Goal: Transaction & Acquisition: Purchase product/service

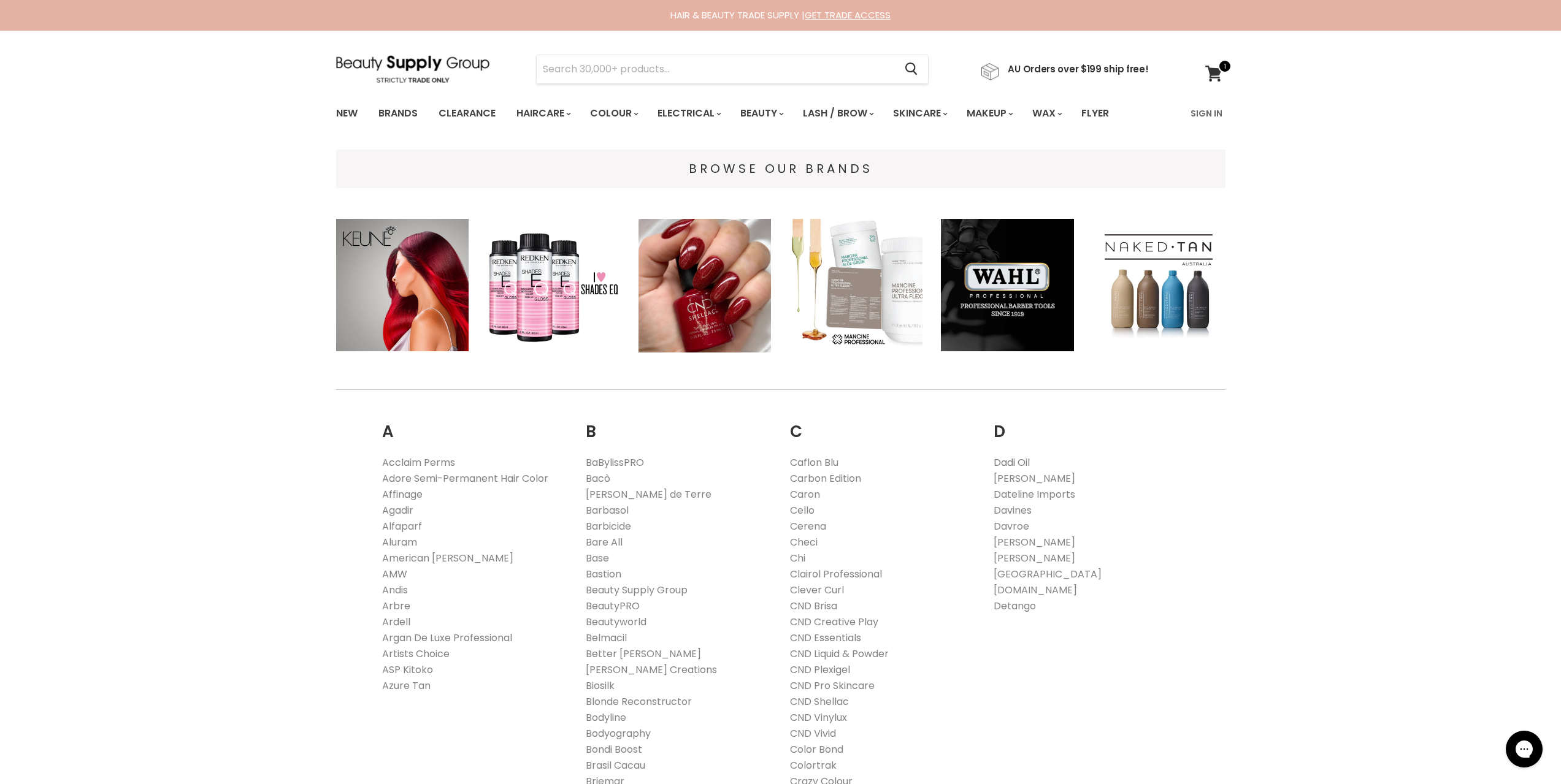
click at [1014, 461] on link "Dadi Oil" at bounding box center [1012, 463] width 37 height 14
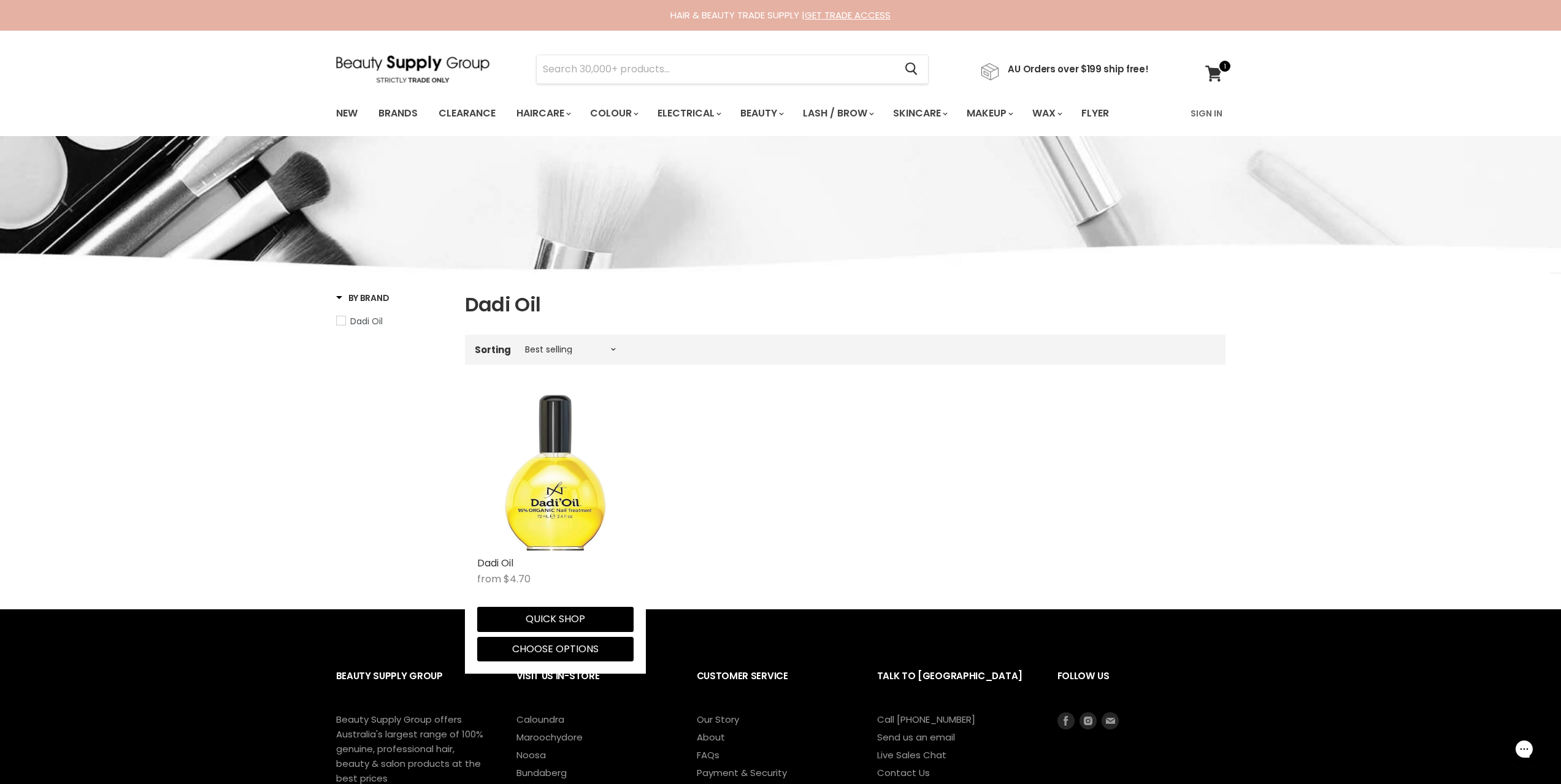
click at [583, 454] on img "Main content" at bounding box center [556, 472] width 157 height 156
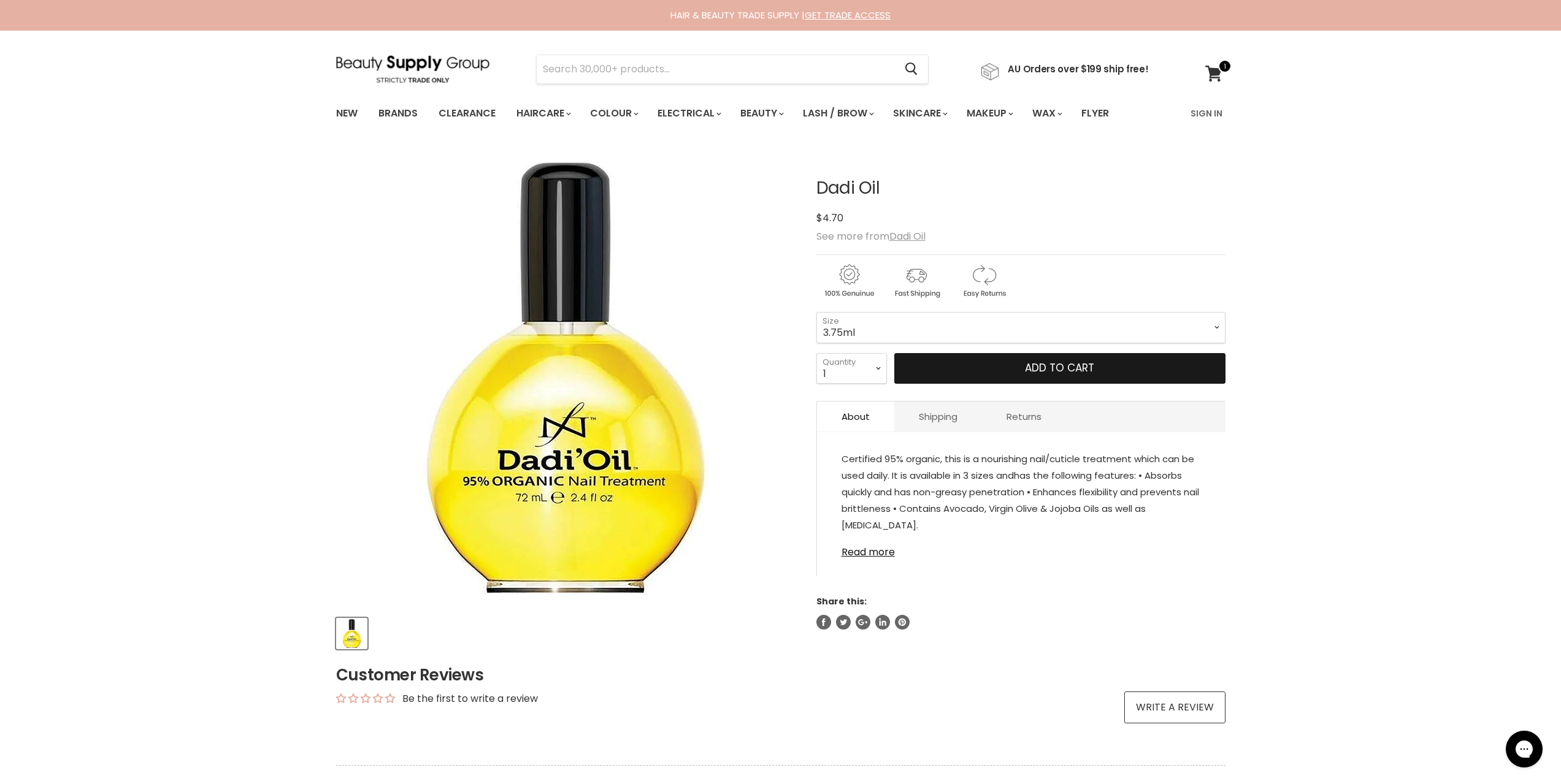
click at [1034, 367] on span "Add to cart" at bounding box center [1059, 368] width 69 height 15
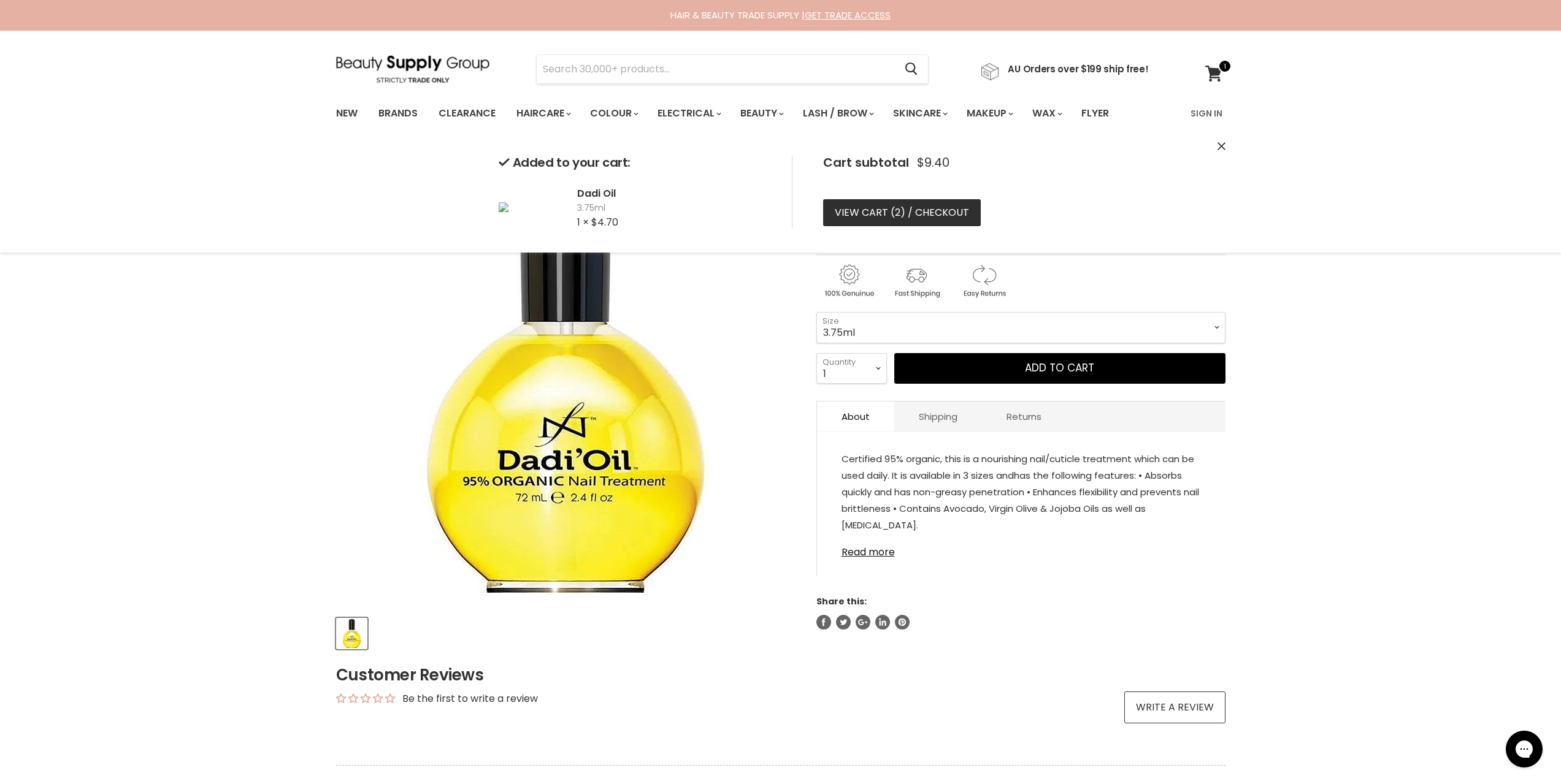
click at [892, 214] on link "View cart ( 2 ) / Checkout" at bounding box center [902, 213] width 157 height 27
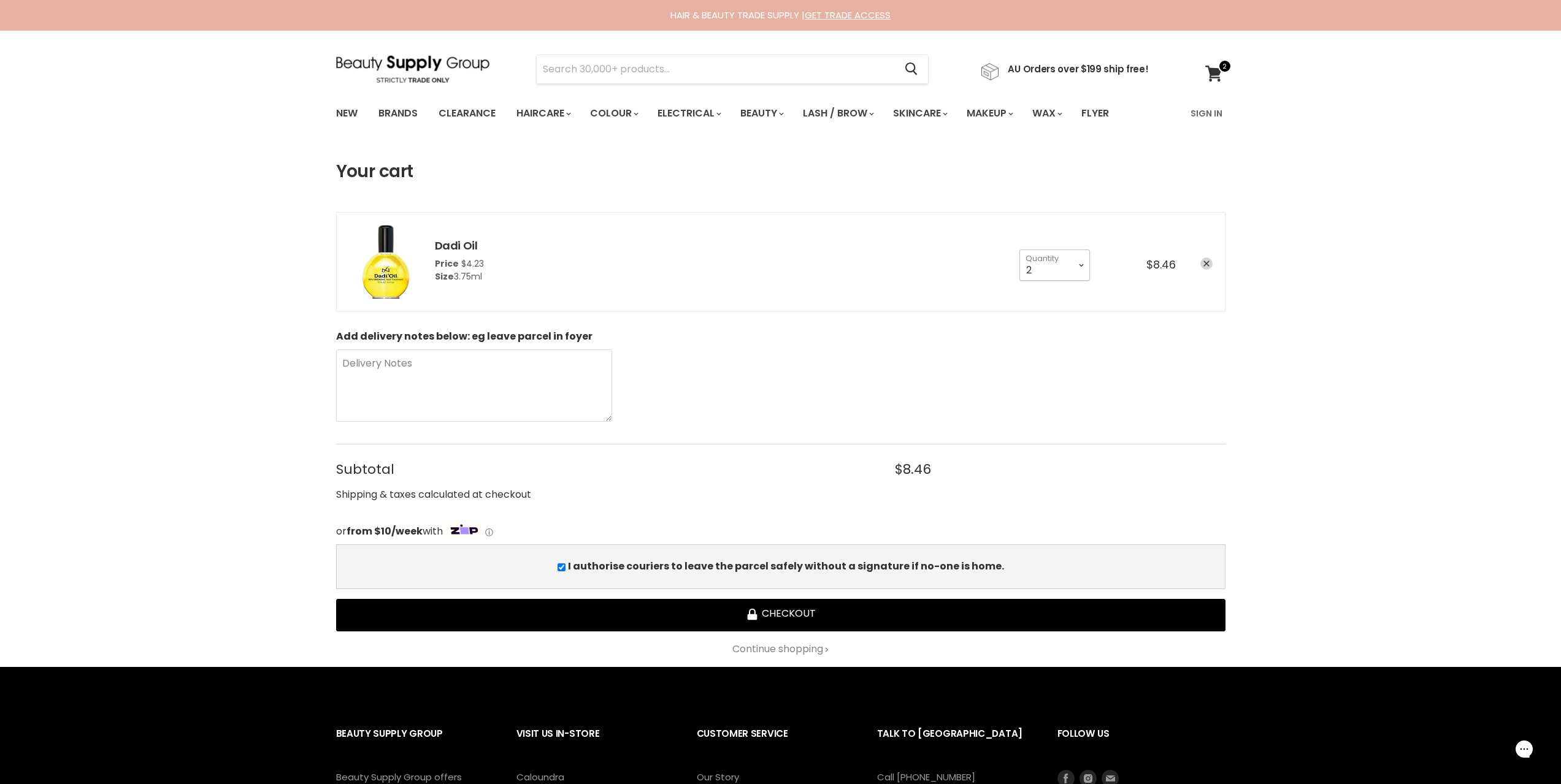
click at [1077, 267] on select "1 2 3 4 5 6 7 8 9 10+" at bounding box center [1055, 265] width 71 height 31
select select "1"
click at [1020, 249] on select "1 2 3 4 5 6 7 8 9 10+" at bounding box center [1055, 265] width 71 height 31
type input "1"
click at [435, 245] on link "Dadi Oil" at bounding box center [456, 245] width 43 height 15
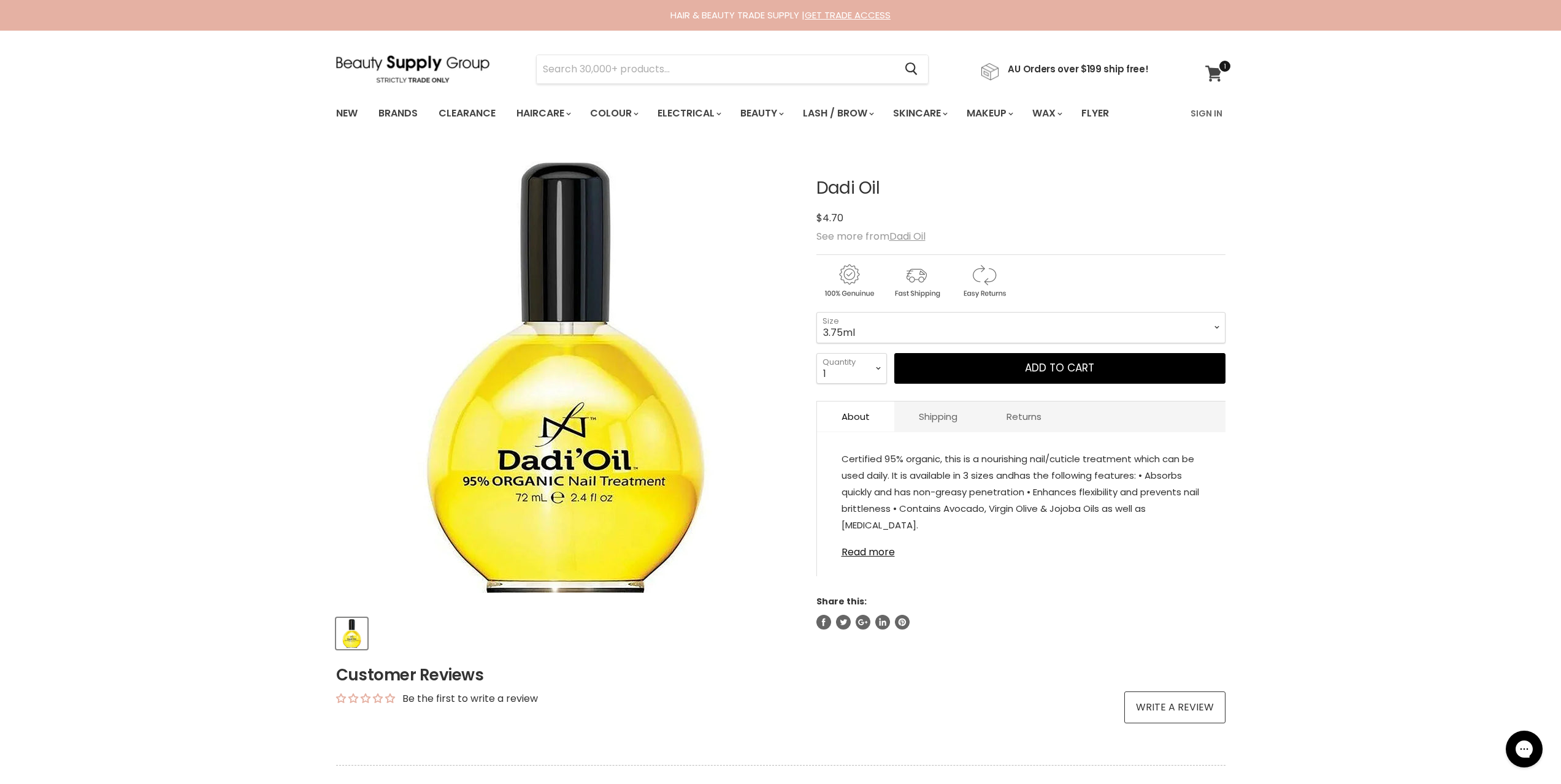
click at [1208, 68] on icon at bounding box center [1214, 74] width 17 height 16
click at [950, 325] on select "3.75ml 14.3ml 72ml 24 packs x 3.75ml" at bounding box center [1021, 327] width 409 height 31
click at [816, 312] on select "3.75ml 14.3ml 72ml 24 packs x 3.75ml" at bounding box center [1021, 327] width 409 height 31
select select "14.3ml"
click at [927, 324] on select "3.75ml 14.3ml 72ml 24 packs x 3.75ml" at bounding box center [1021, 327] width 409 height 31
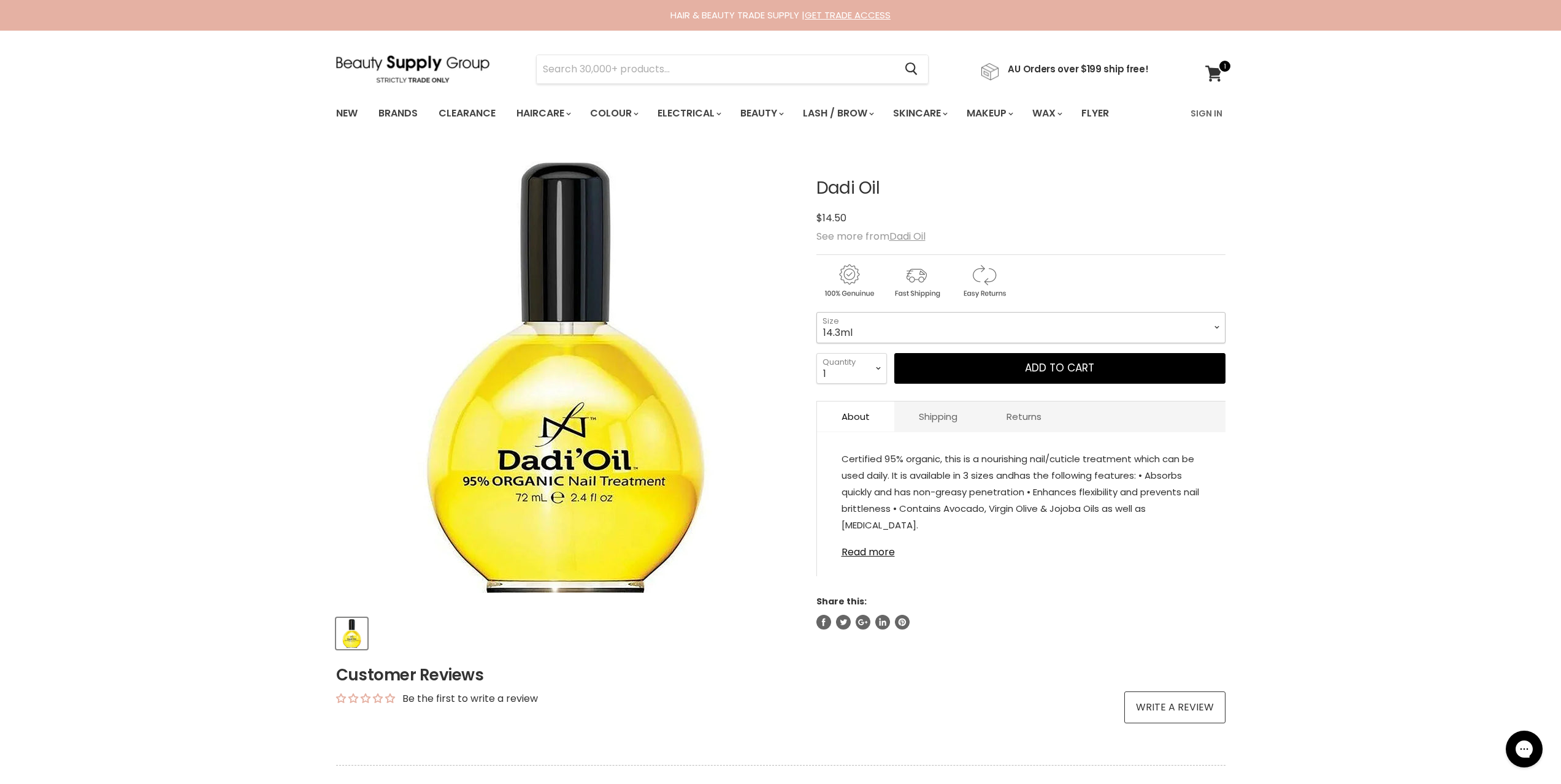
click at [816, 312] on select "3.75ml 14.3ml 72ml 24 packs x 3.75ml" at bounding box center [1021, 327] width 409 height 31
click at [1042, 361] on button "Add to cart" at bounding box center [1059, 369] width 331 height 31
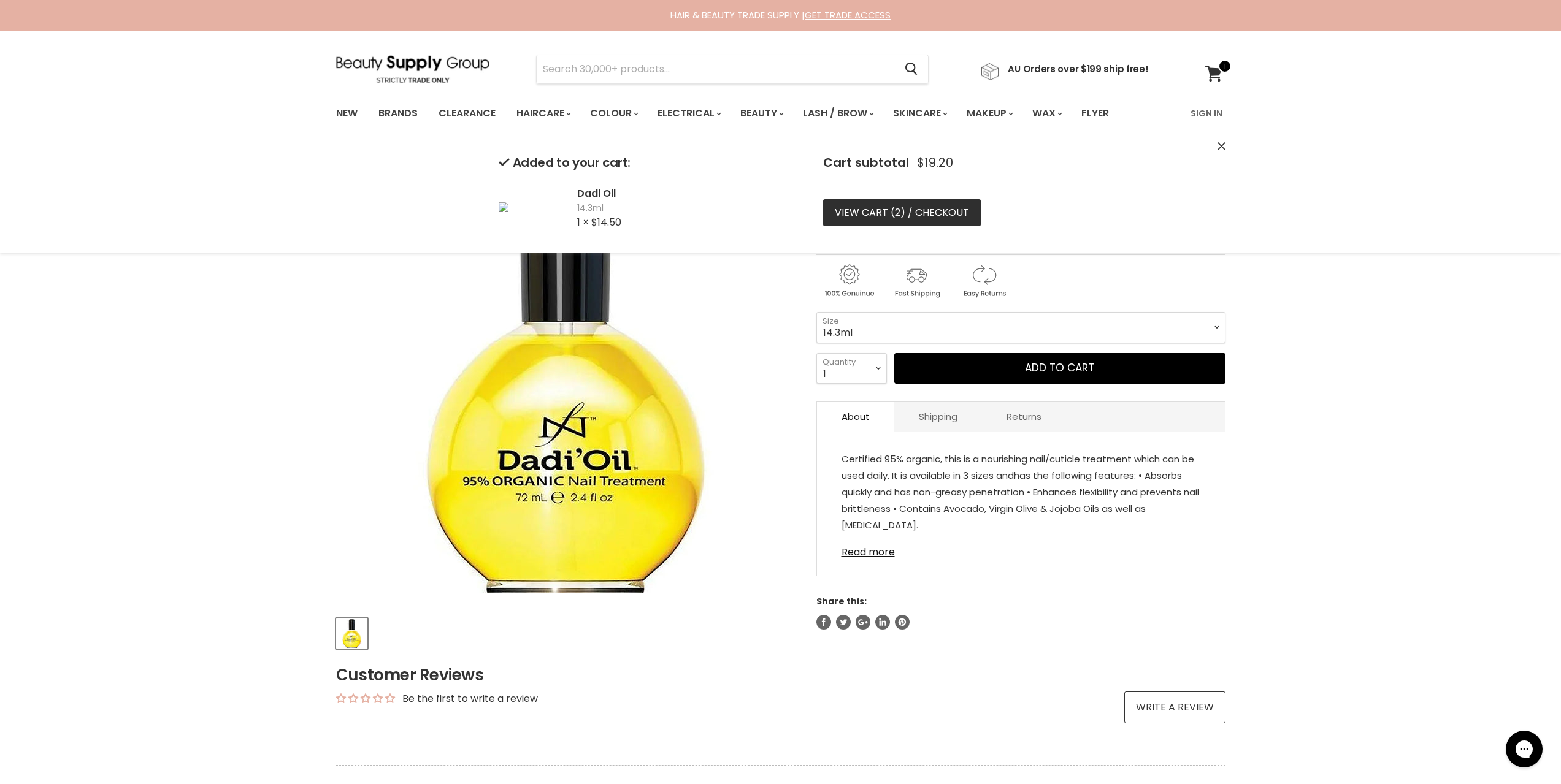
click at [921, 205] on link "View cart ( 2 ) / Checkout" at bounding box center [902, 213] width 157 height 27
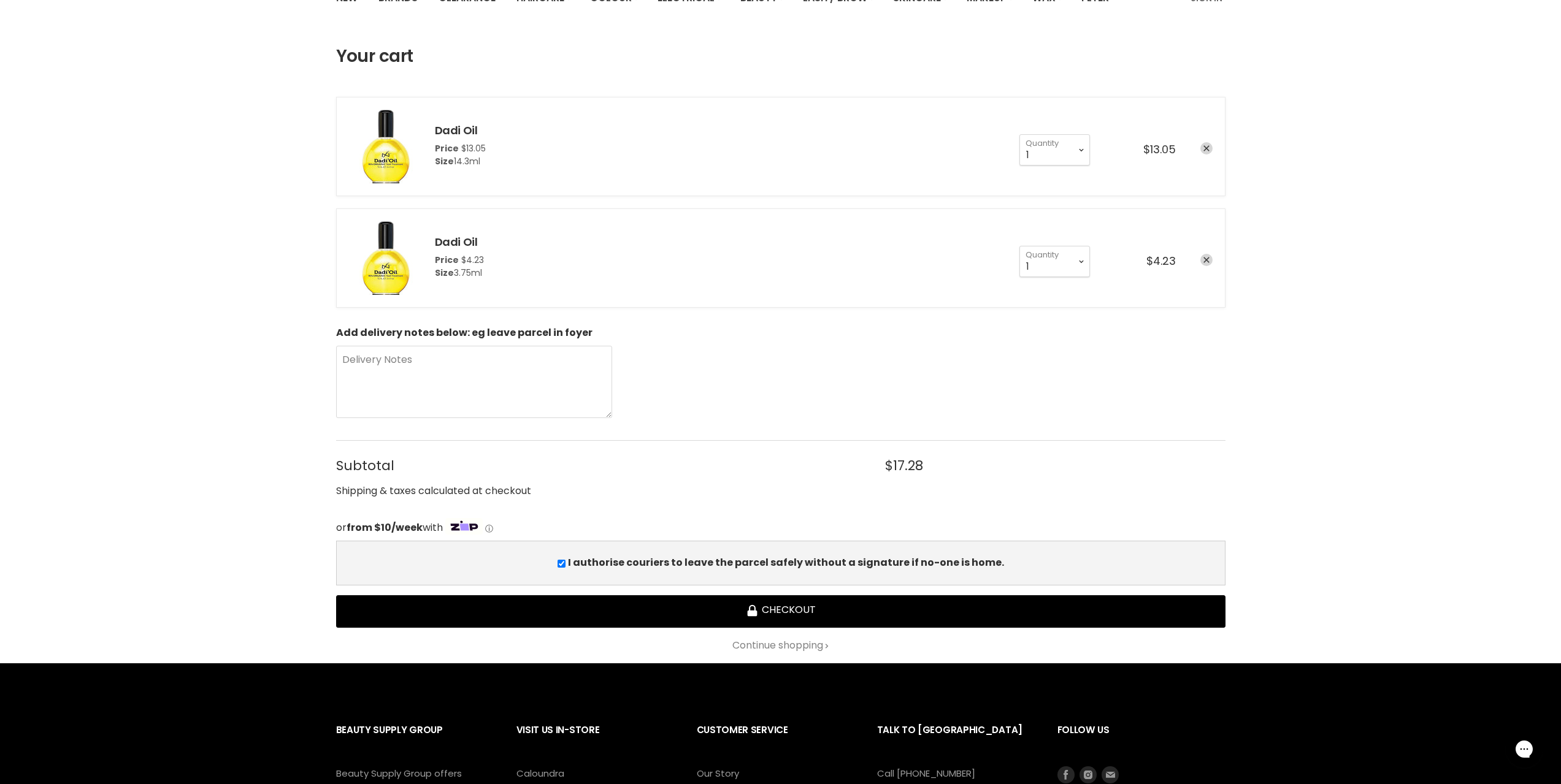
scroll to position [184, 0]
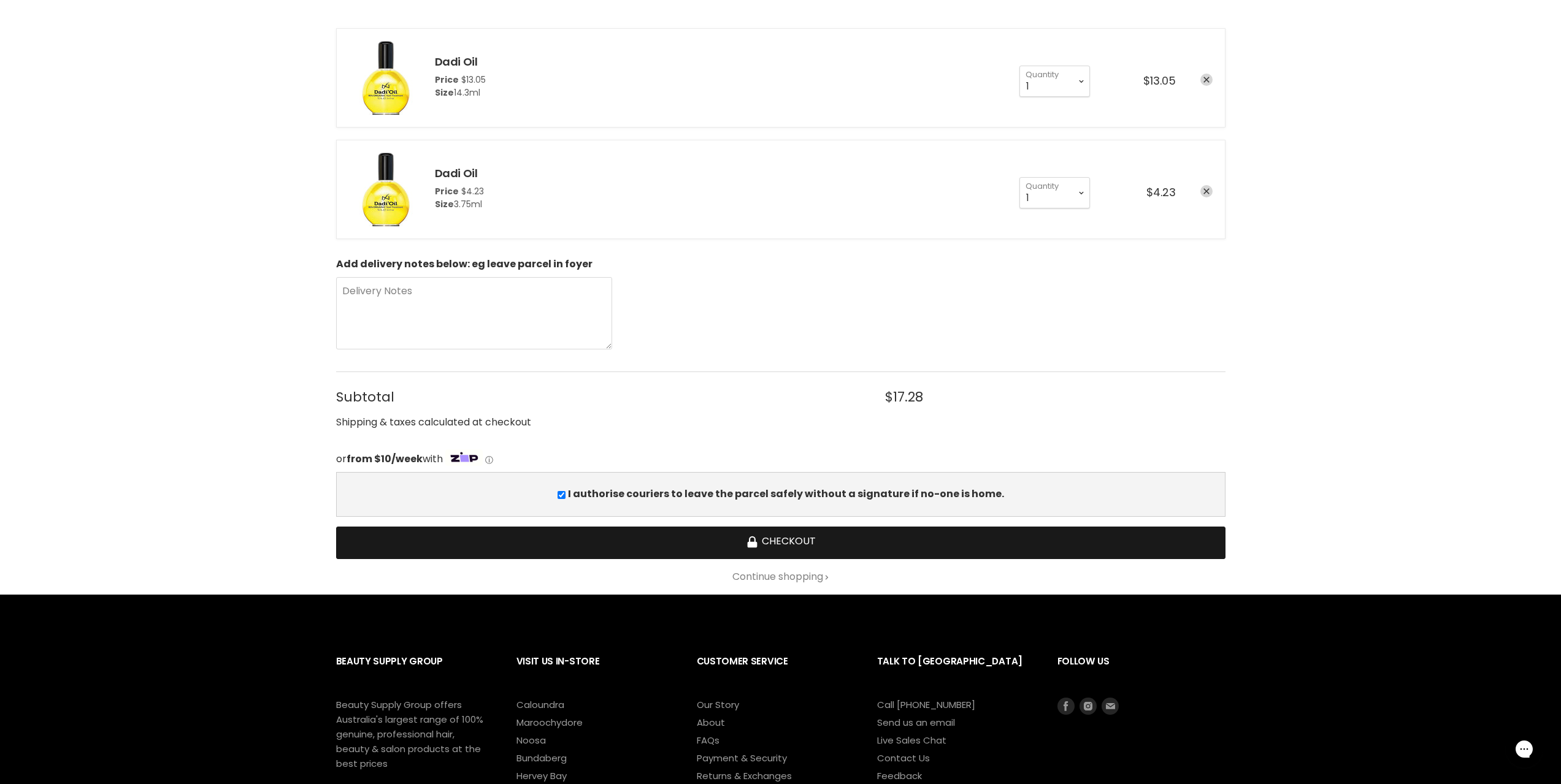
click at [811, 544] on button "Checkout" at bounding box center [780, 543] width 889 height 33
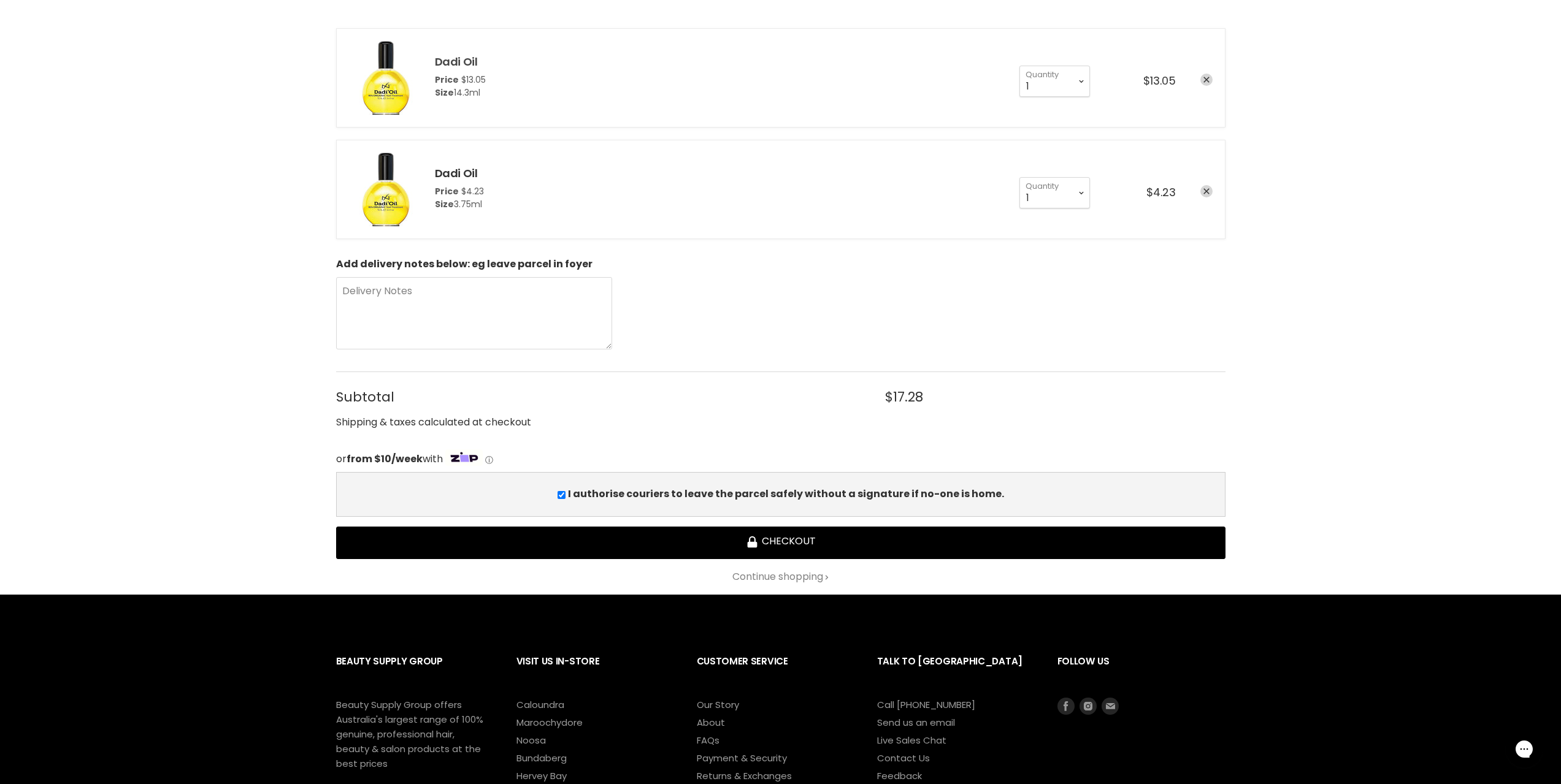
click at [467, 64] on link "Dadi Oil" at bounding box center [456, 61] width 43 height 15
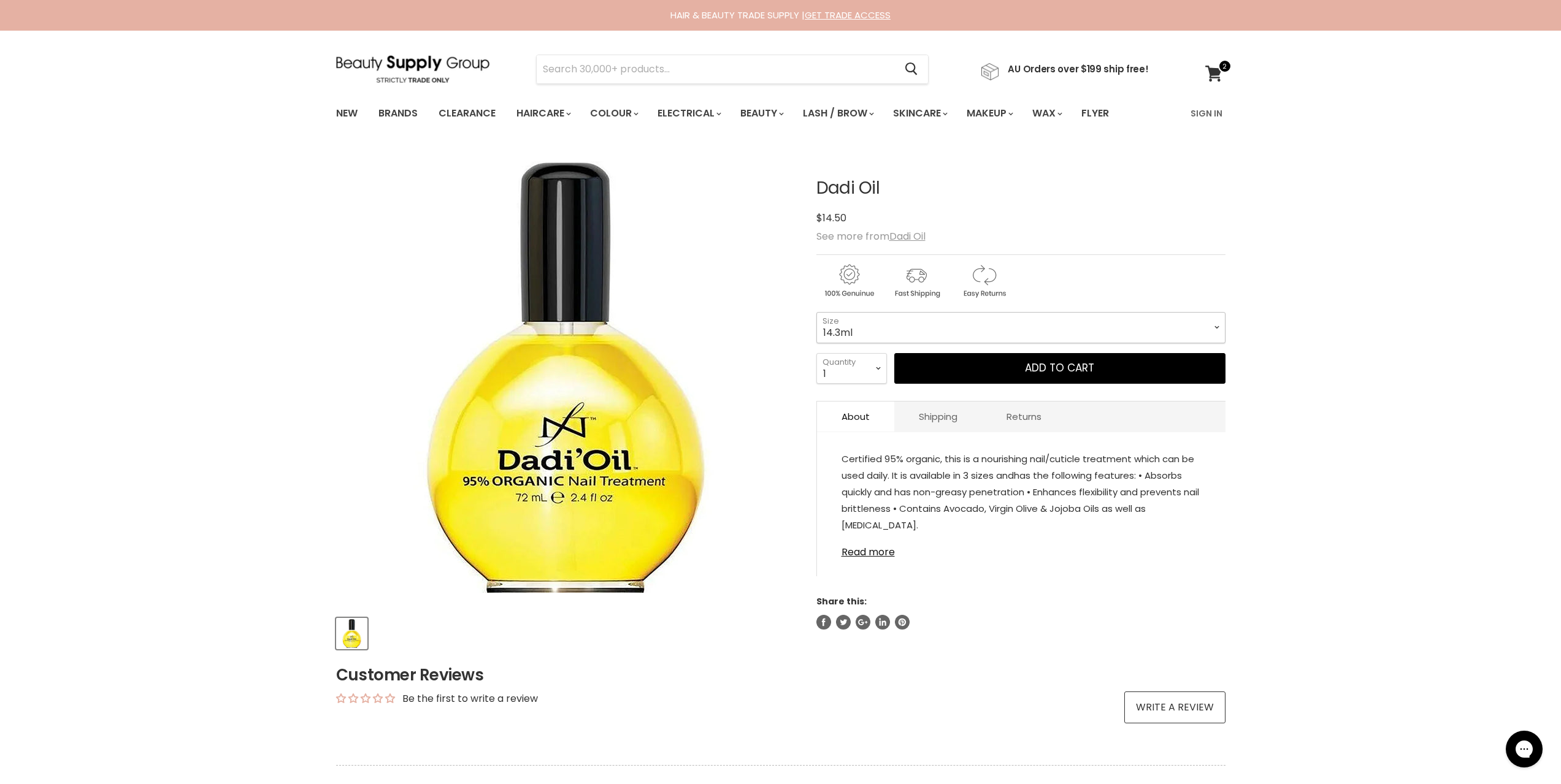
click at [978, 321] on select "3.75ml 14.3ml 72ml 24 packs x 3.75ml" at bounding box center [1021, 327] width 409 height 31
select select "3.75ml"
click at [816, 312] on select "3.75ml 14.3ml 72ml 24 packs x 3.75ml" at bounding box center [1021, 327] width 409 height 31
click at [1217, 68] on icon at bounding box center [1214, 74] width 17 height 16
